Goal: Navigation & Orientation: Understand site structure

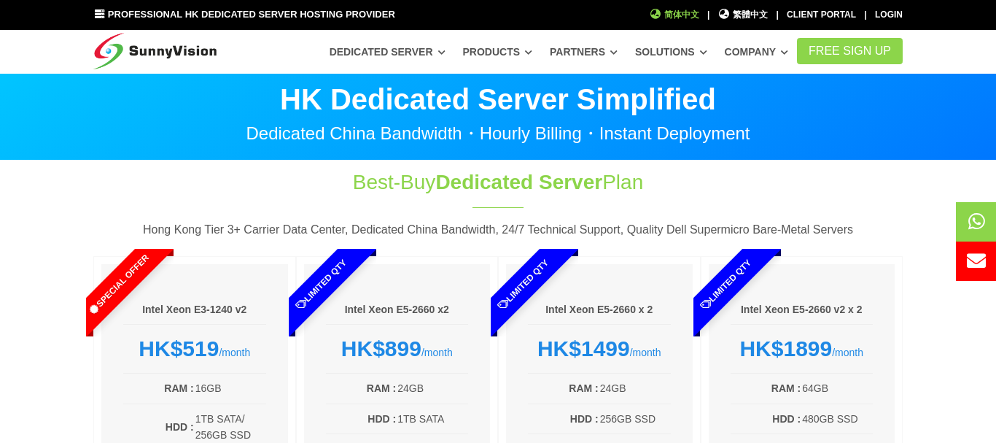
click at [666, 17] on span "简体中文" at bounding box center [674, 15] width 50 height 14
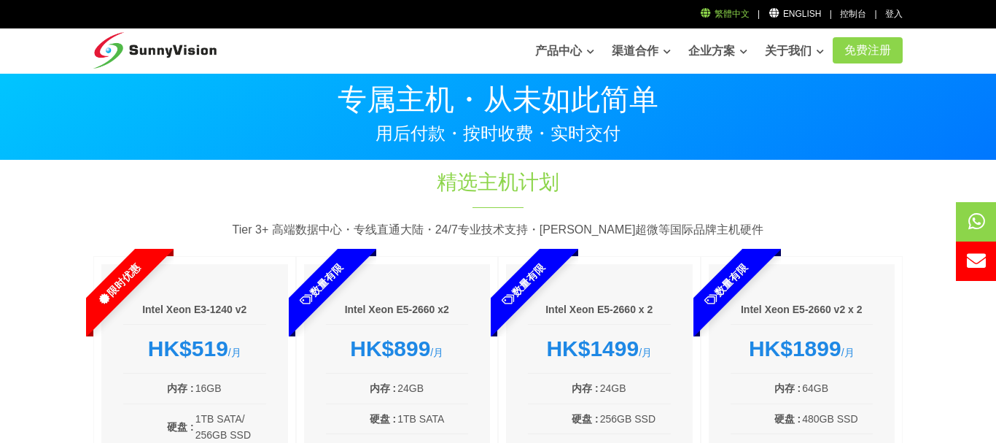
click at [742, 15] on link "繁體中文" at bounding box center [725, 14] width 50 height 10
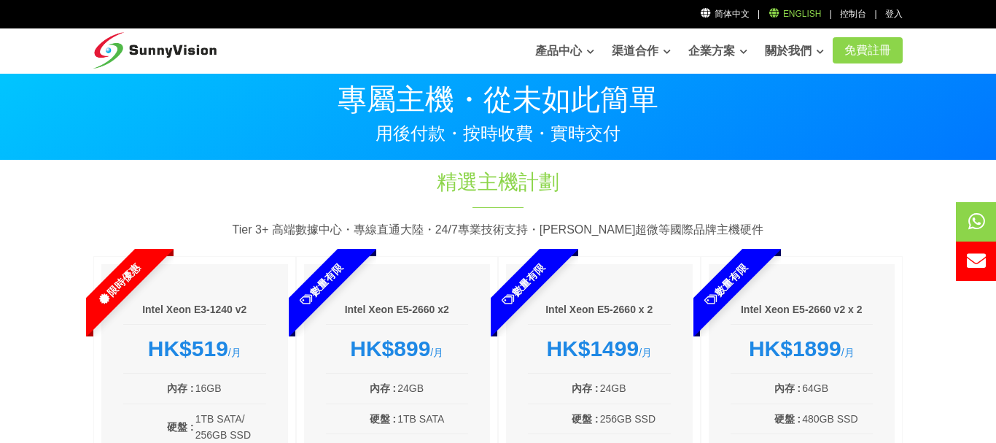
click at [804, 9] on link "English" at bounding box center [794, 14] width 53 height 10
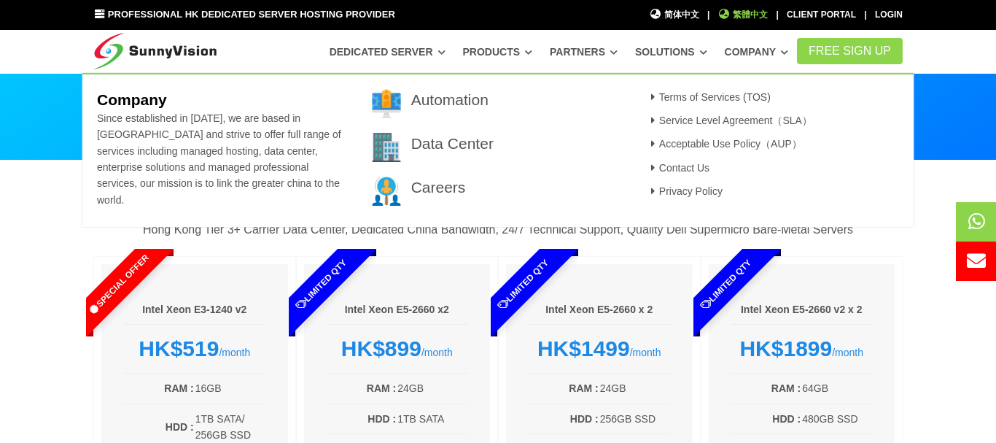
click at [735, 12] on span "繁體中文" at bounding box center [744, 15] width 50 height 14
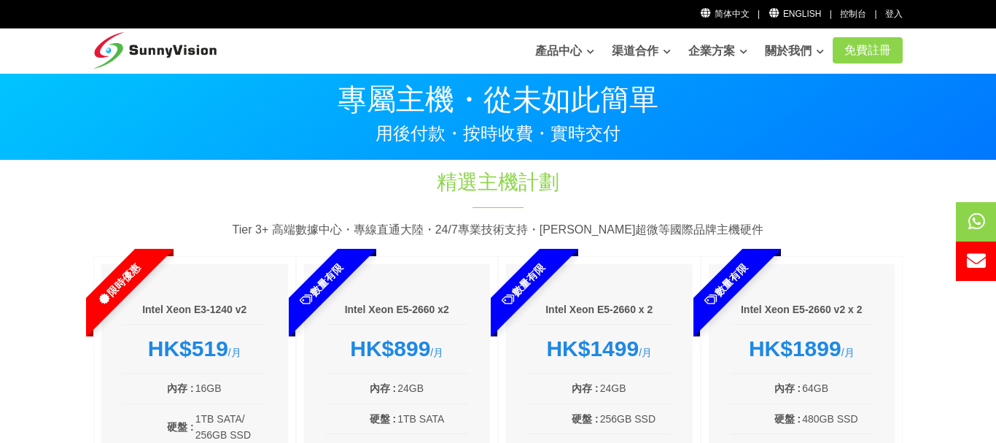
click at [200, 48] on img at bounding box center [154, 46] width 123 height 36
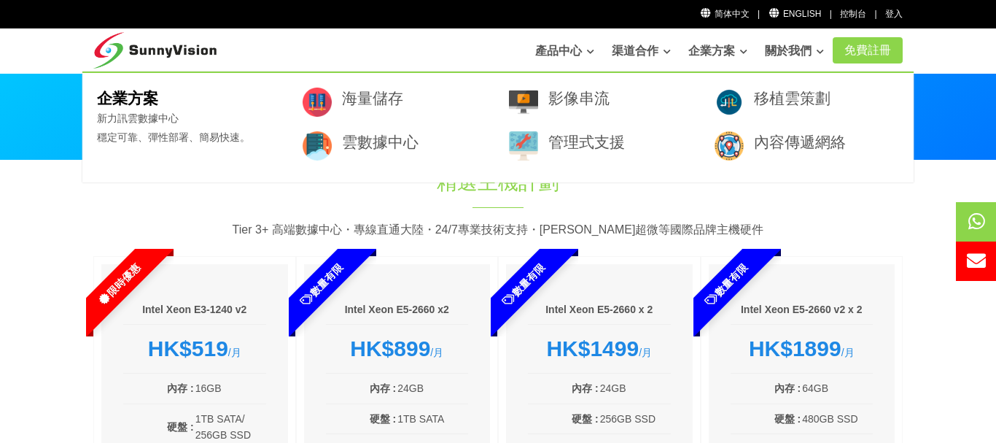
click at [728, 51] on link "企業方案" at bounding box center [718, 50] width 59 height 29
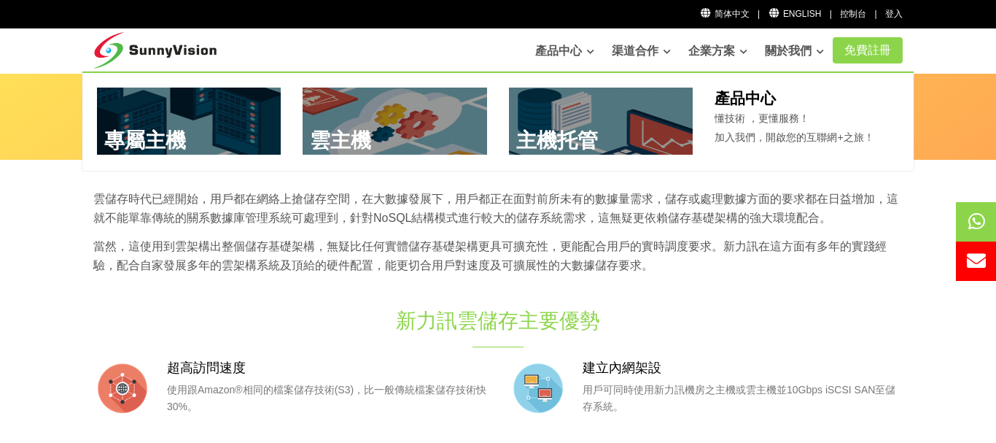
click at [562, 47] on link "產品中心" at bounding box center [564, 50] width 59 height 29
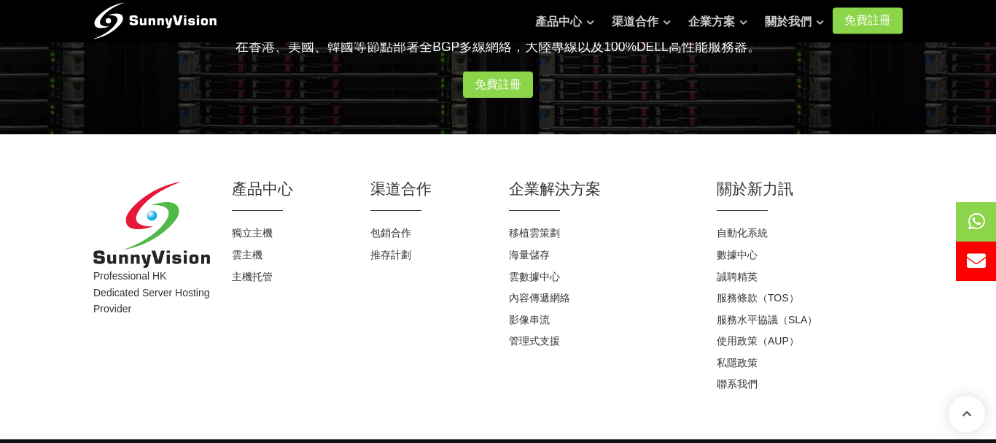
scroll to position [2016, 0]
